Goal: Information Seeking & Learning: Learn about a topic

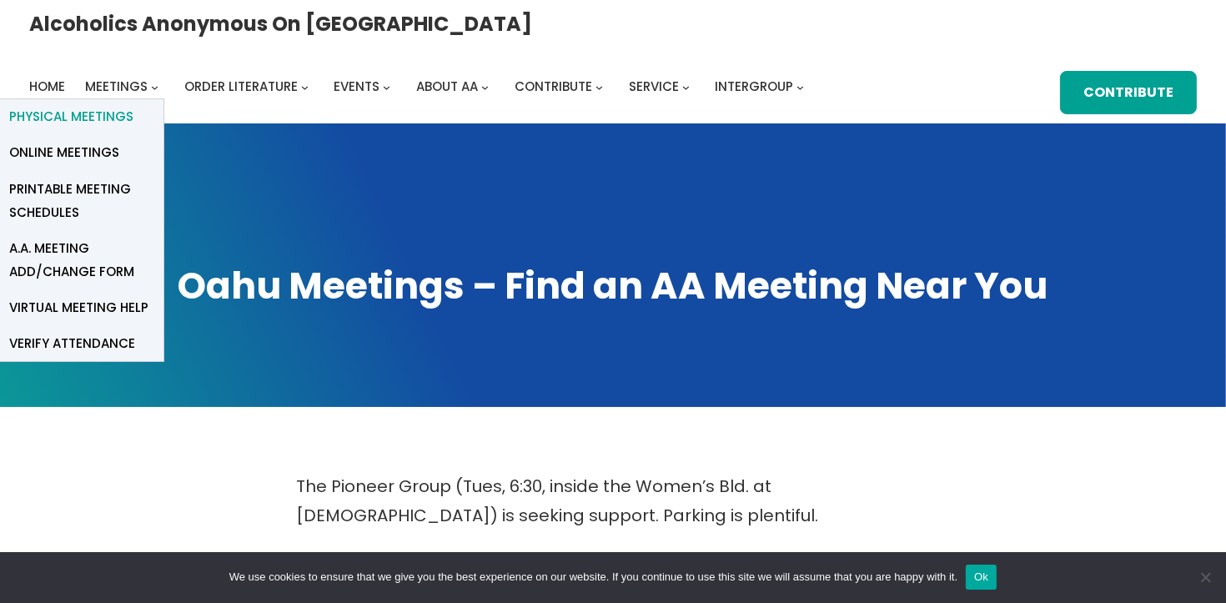
click at [133, 105] on span "Physical Meetings" at bounding box center [71, 116] width 124 height 23
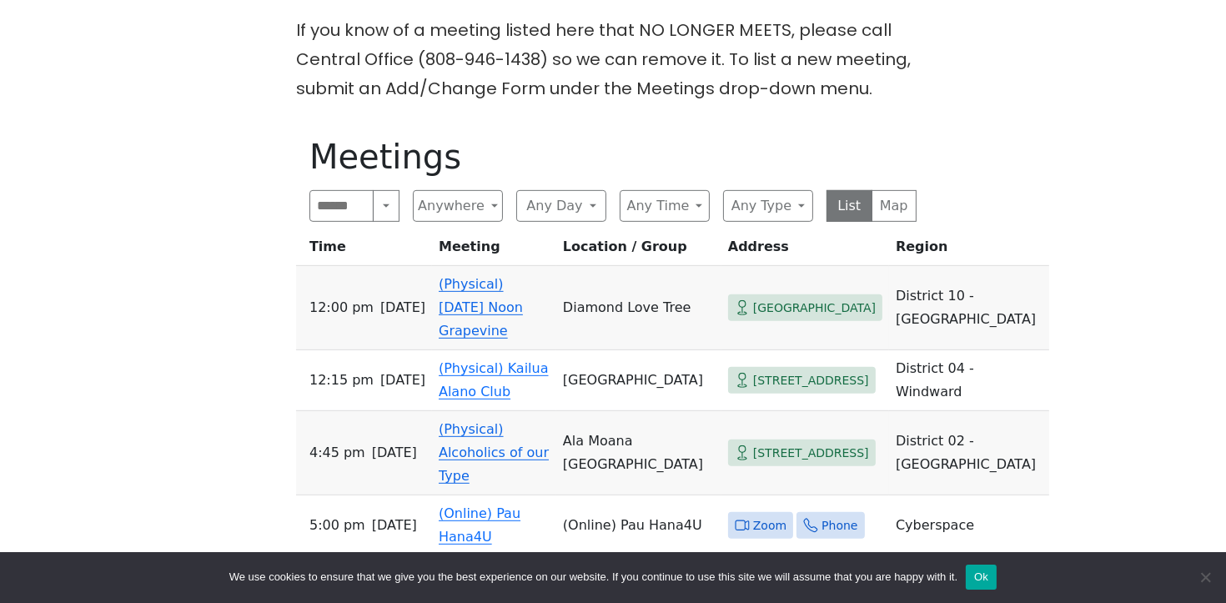
scroll to position [810, 0]
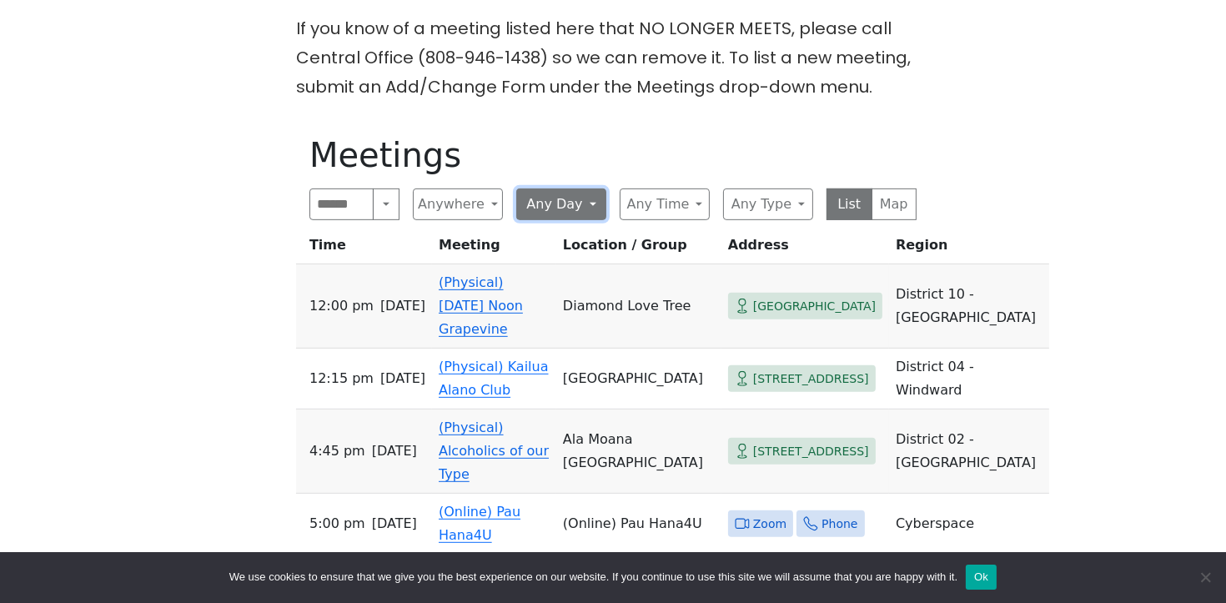
click at [562, 188] on button "Any Day" at bounding box center [561, 204] width 90 height 32
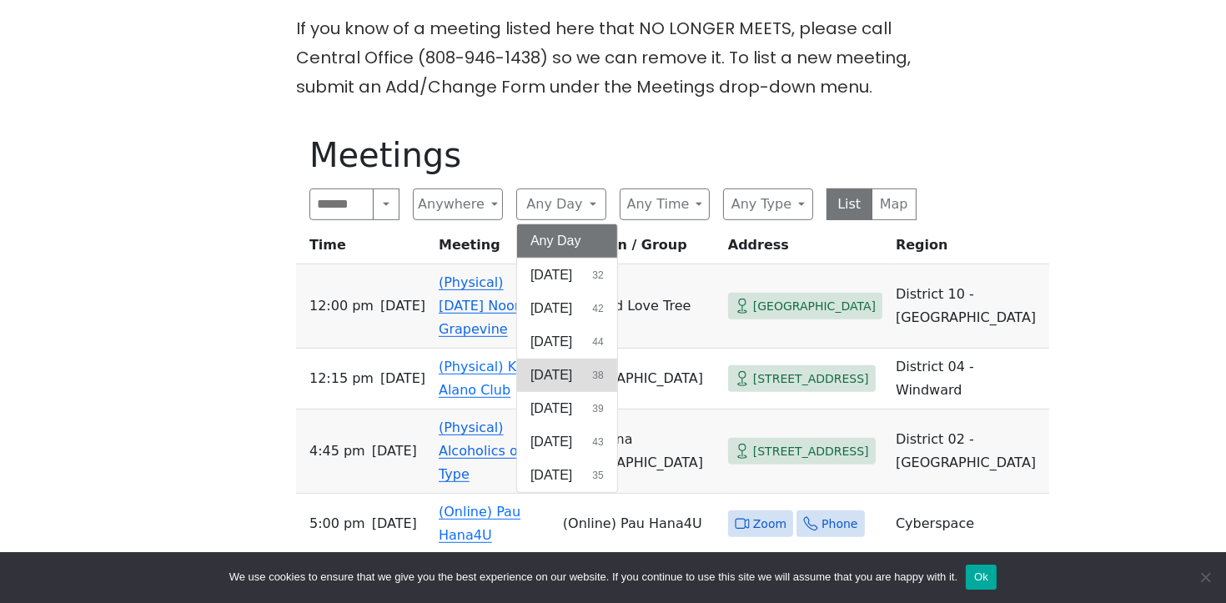
click at [572, 365] on span "Wednesday" at bounding box center [551, 375] width 42 height 20
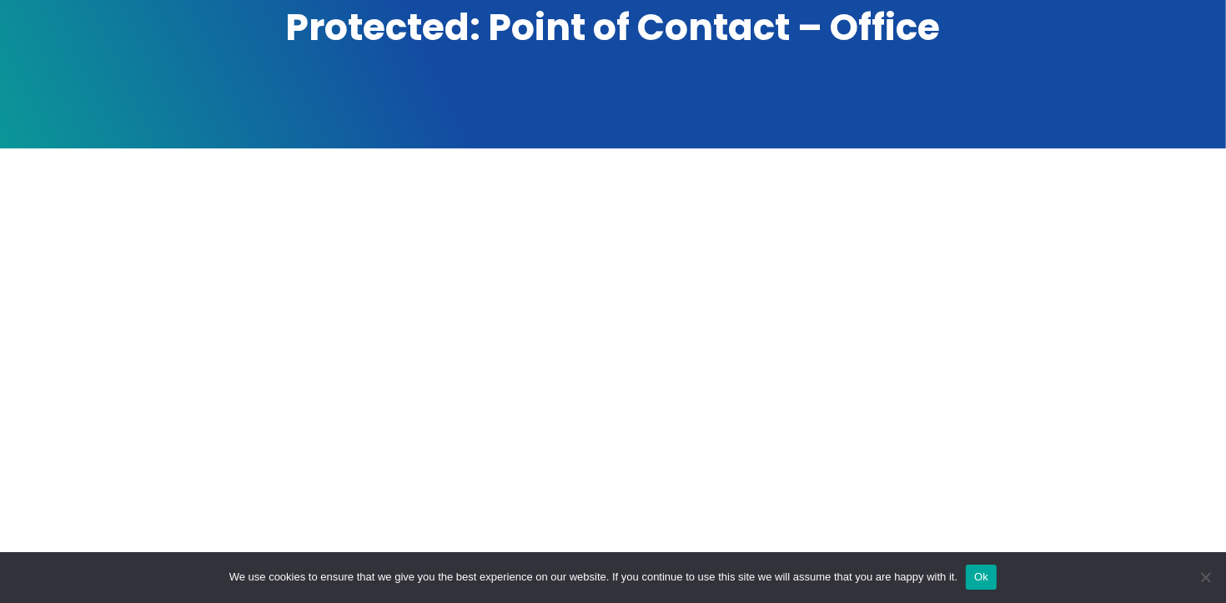
scroll to position [264, 0]
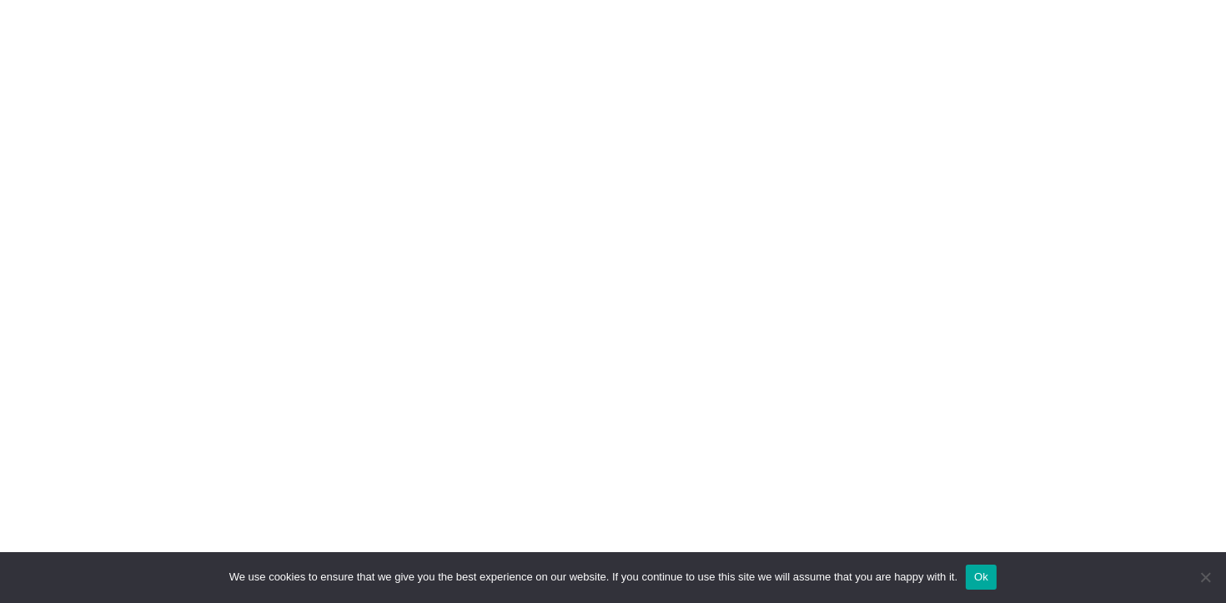
scroll to position [498, 0]
